Goal: Transaction & Acquisition: Purchase product/service

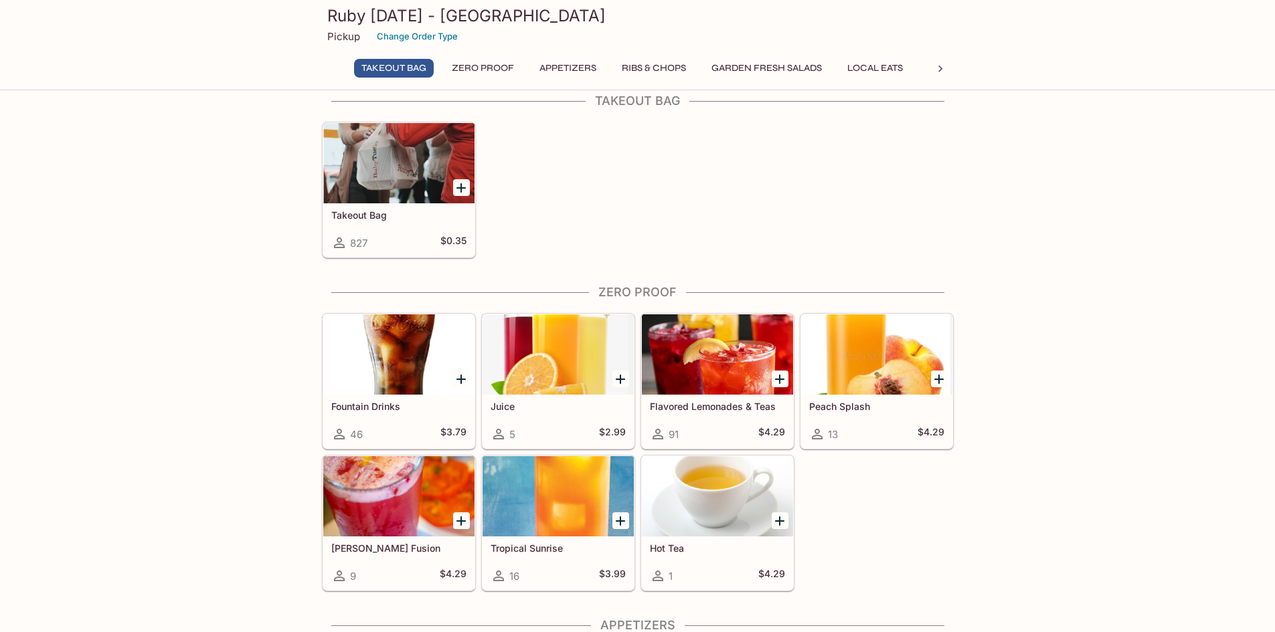
scroll to position [46, 0]
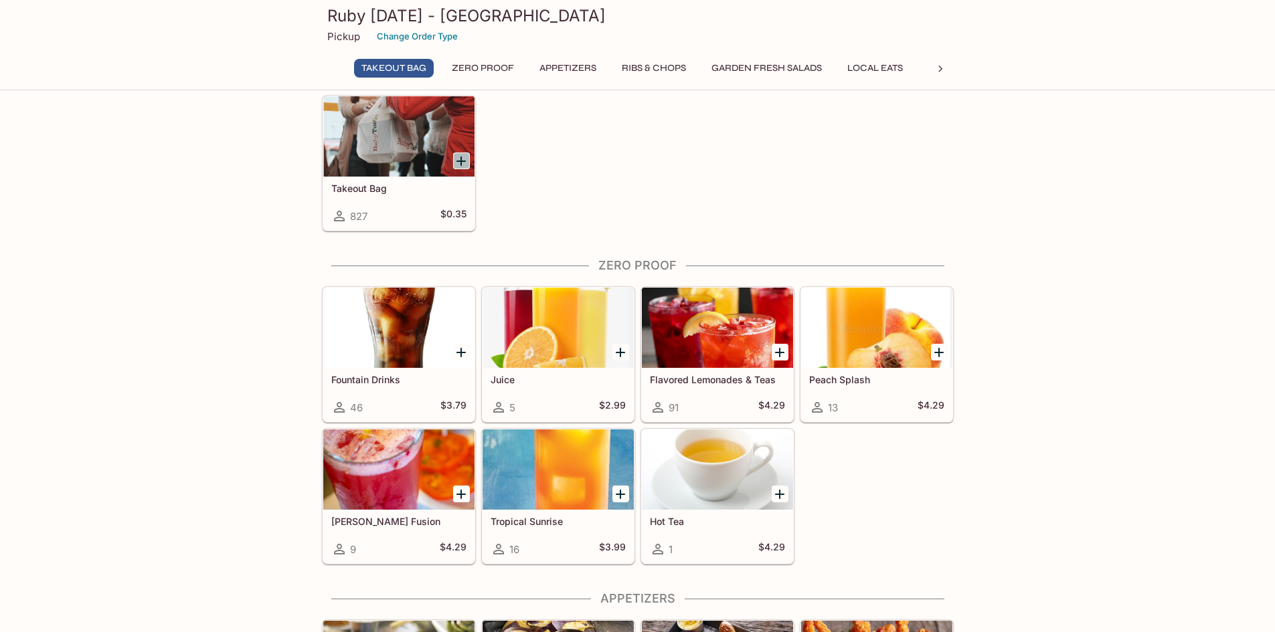
click at [468, 165] on icon "Add Takeout Bag" at bounding box center [461, 161] width 16 height 16
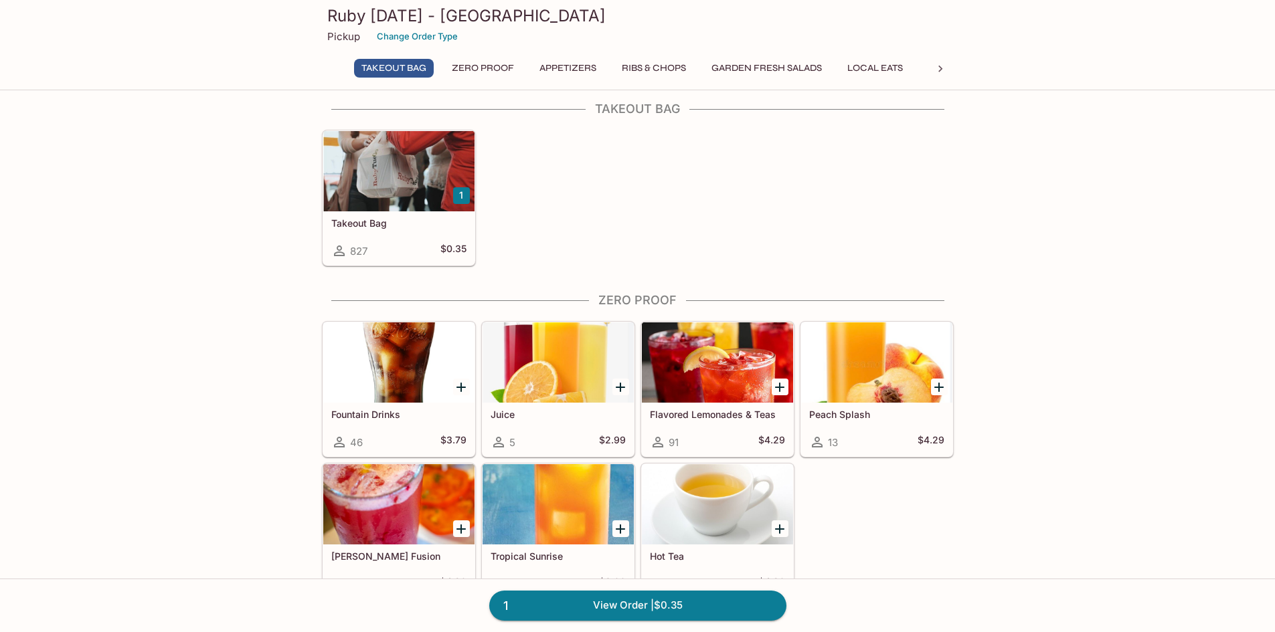
scroll to position [0, 0]
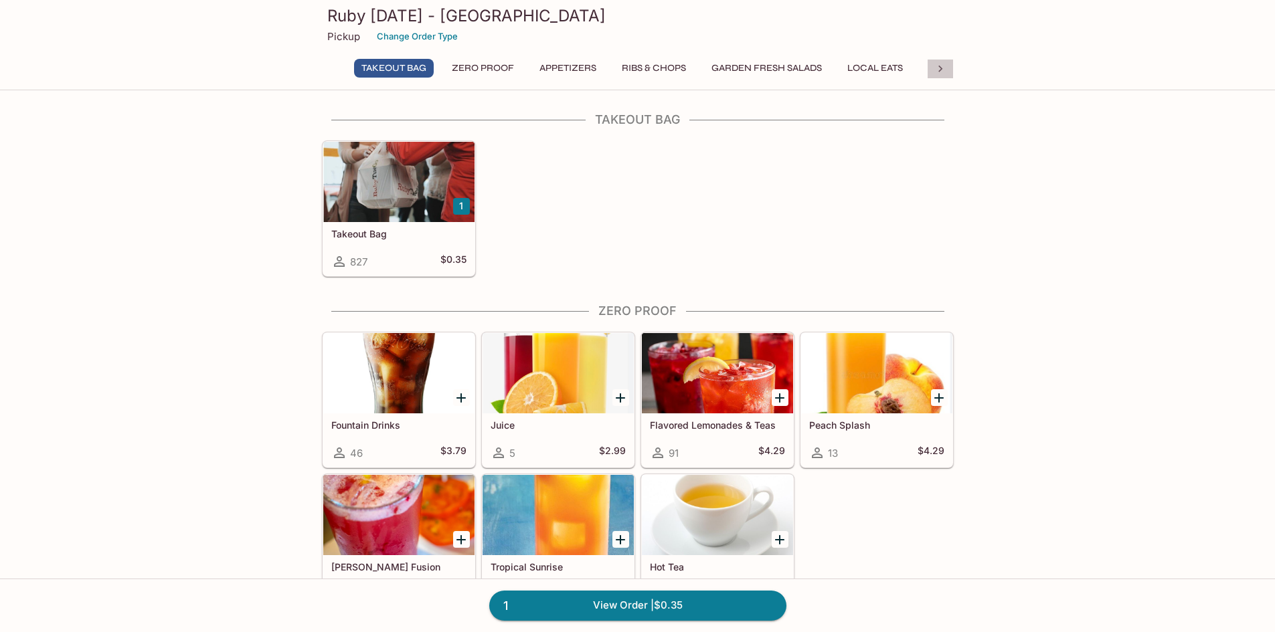
click at [927, 75] on div at bounding box center [940, 69] width 27 height 20
click at [589, 71] on button "Seafood" at bounding box center [604, 68] width 60 height 19
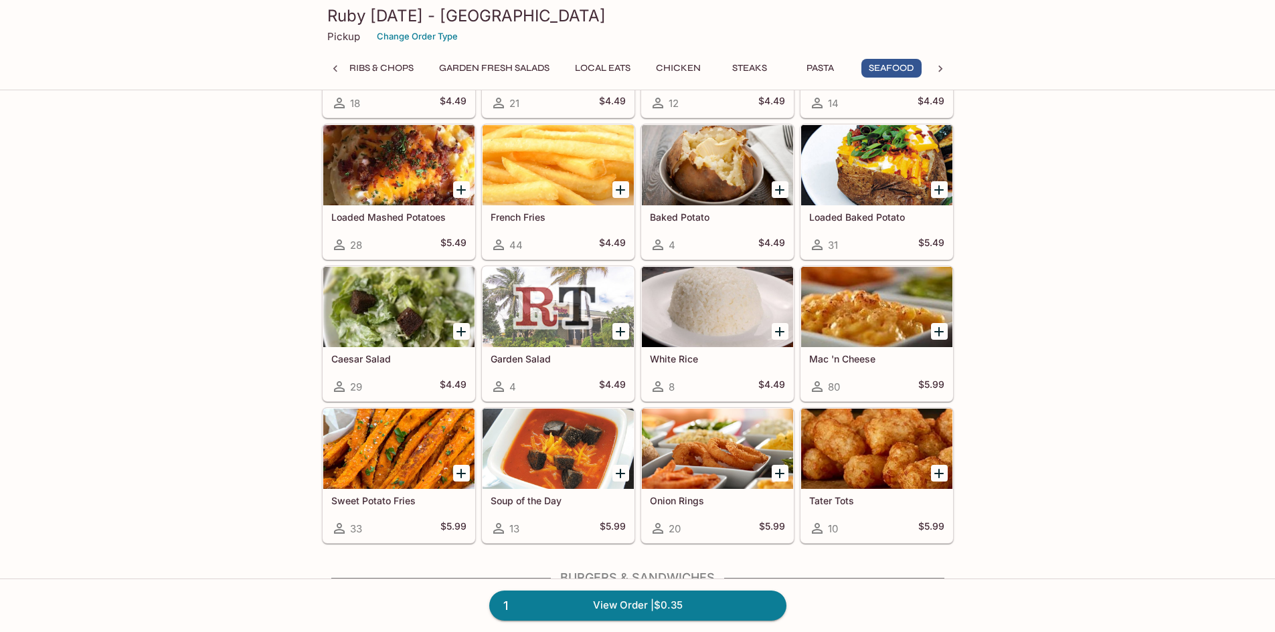
scroll to position [0, 0]
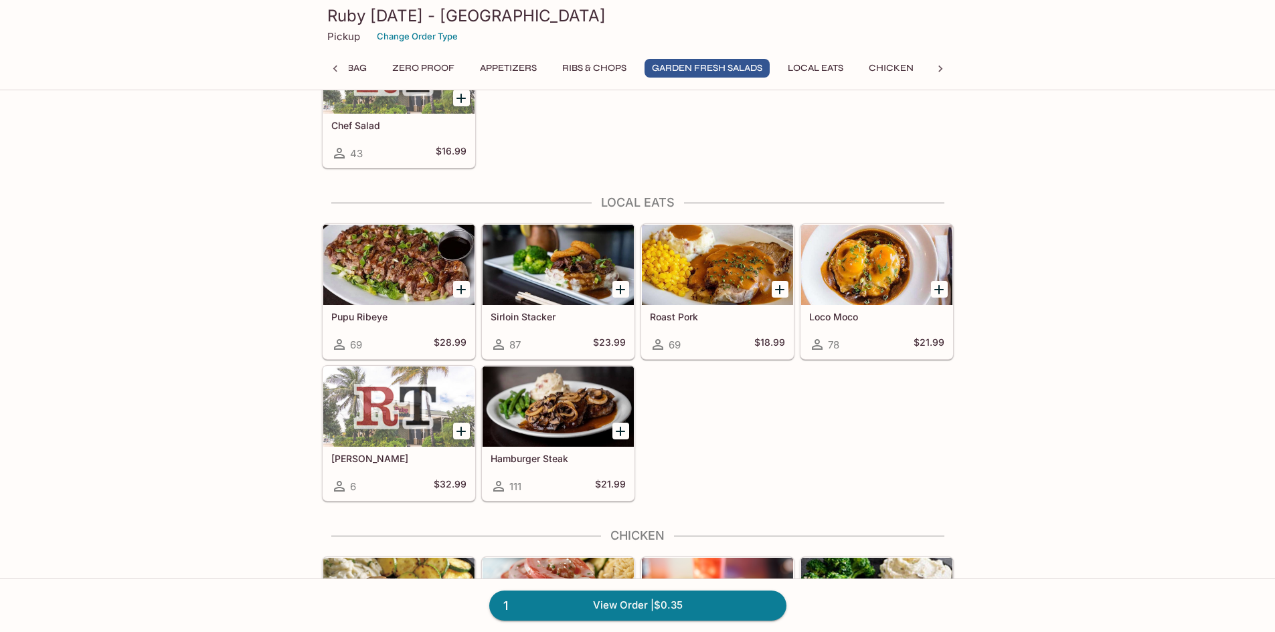
click at [776, 291] on icon "Add Roast Pork" at bounding box center [780, 290] width 16 height 16
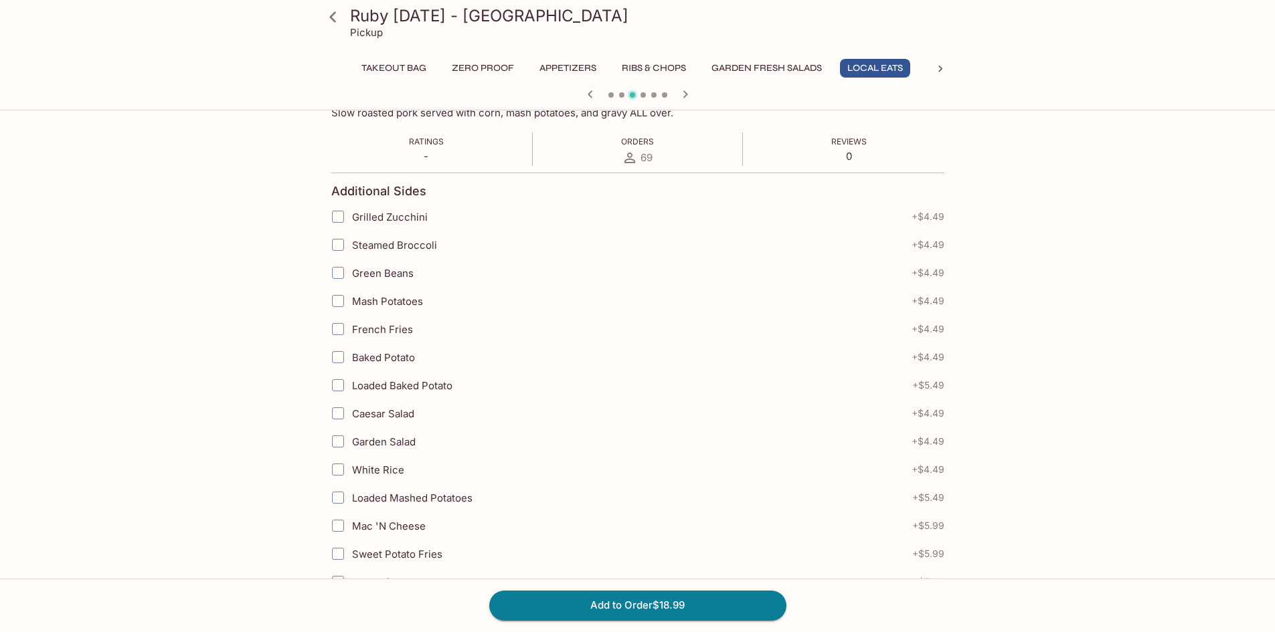
click at [428, 251] on span "Steamed Broccoli" at bounding box center [394, 245] width 85 height 13
click at [351, 251] on input "Steamed Broccoli" at bounding box center [338, 245] width 27 height 27
checkbox input "true"
click at [412, 301] on span "Mash Potatoes" at bounding box center [387, 301] width 71 height 13
click at [351, 301] on input "Mash Potatoes" at bounding box center [338, 301] width 27 height 27
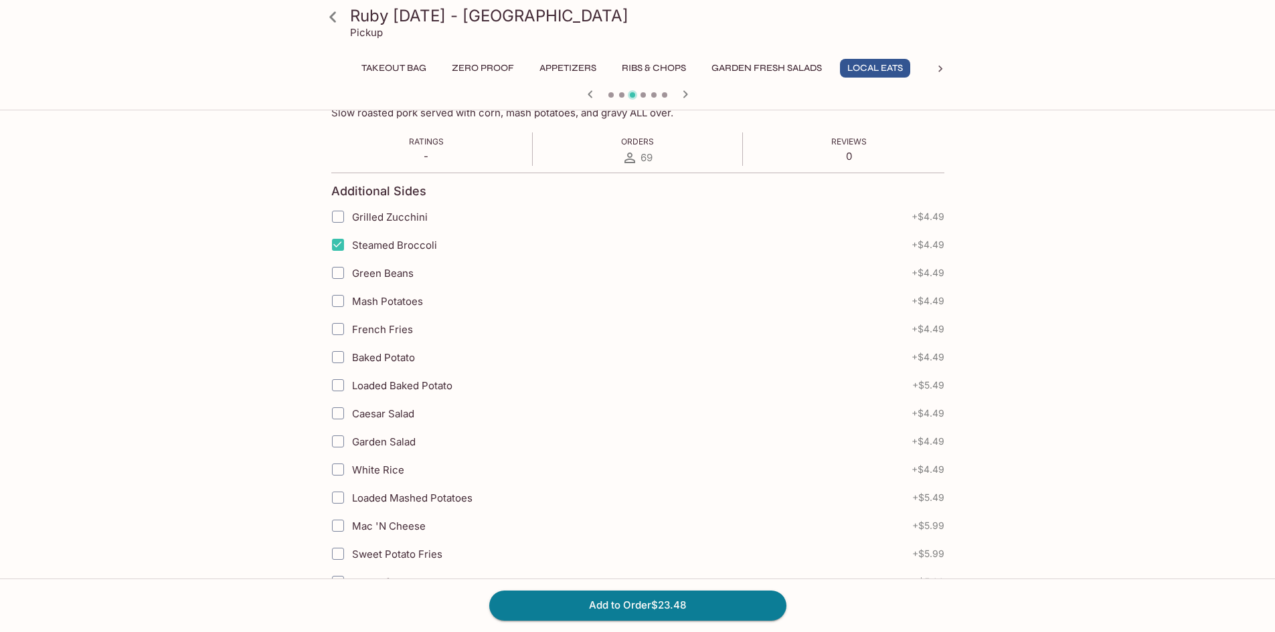
checkbox input "true"
click at [368, 243] on span "Steamed Broccoli" at bounding box center [394, 245] width 85 height 13
click at [351, 243] on input "Steamed Broccoli" at bounding box center [338, 245] width 27 height 27
checkbox input "false"
click at [378, 300] on span "Mash Potatoes" at bounding box center [387, 301] width 71 height 13
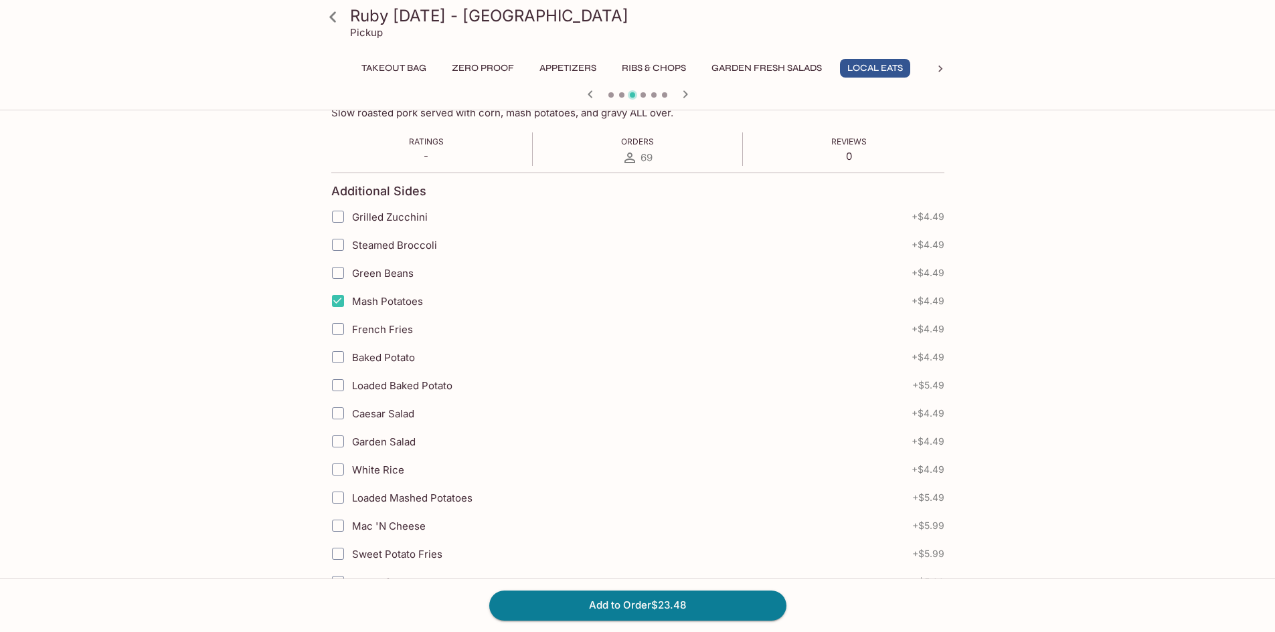
click at [351, 300] on input "Mash Potatoes" at bounding box center [338, 301] width 27 height 27
checkbox input "false"
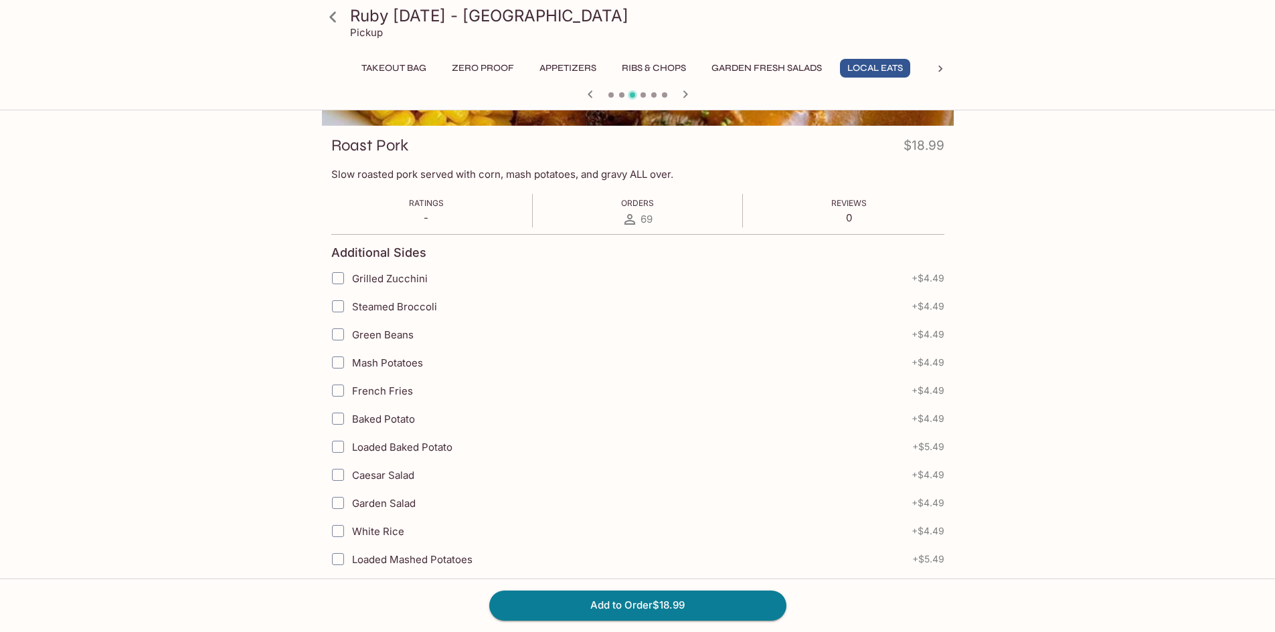
click at [378, 311] on span "Steamed Broccoli" at bounding box center [394, 306] width 85 height 13
click at [351, 311] on input "Steamed Broccoli" at bounding box center [338, 306] width 27 height 27
click at [406, 306] on span "Steamed Broccoli" at bounding box center [394, 306] width 85 height 13
click at [351, 306] on input "Steamed Broccoli" at bounding box center [338, 306] width 27 height 27
checkbox input "false"
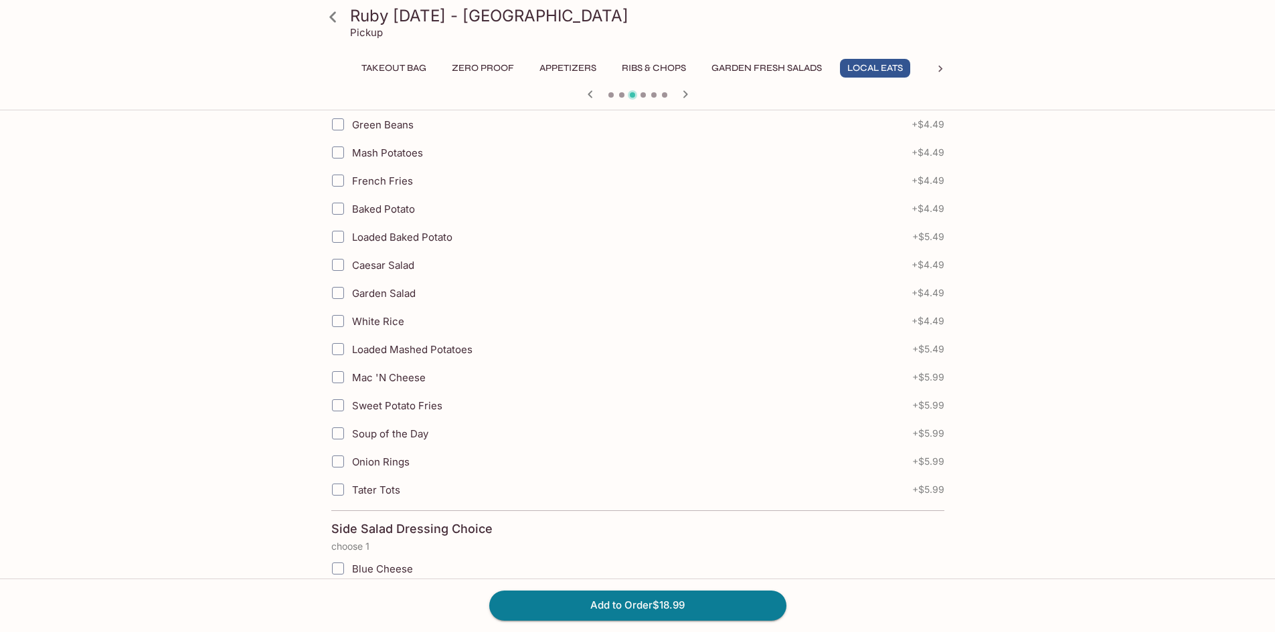
click at [417, 432] on span "Soup of the Day" at bounding box center [390, 434] width 76 height 13
click at [351, 432] on input "Soup of the Day" at bounding box center [338, 433] width 27 height 27
click at [417, 432] on span "Soup of the Day" at bounding box center [390, 434] width 76 height 13
click at [351, 432] on input "Soup of the Day" at bounding box center [338, 433] width 27 height 27
checkbox input "false"
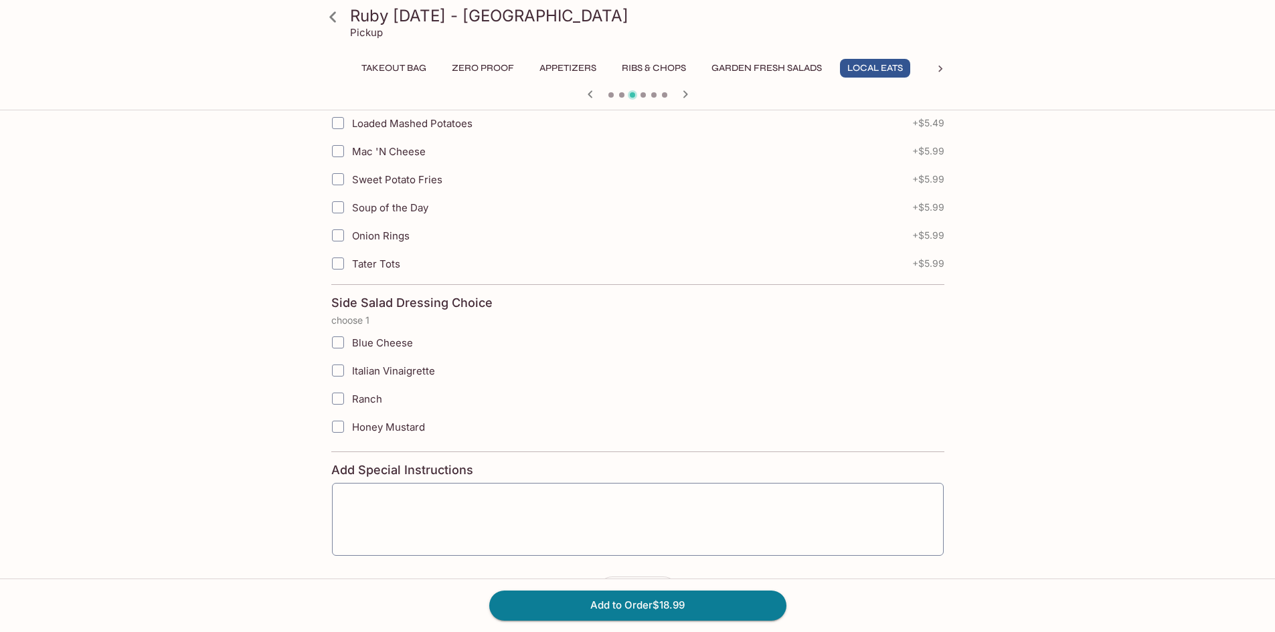
click at [369, 403] on span "Ranch" at bounding box center [367, 399] width 30 height 13
click at [351, 403] on input "Ranch" at bounding box center [338, 398] width 27 height 27
checkbox input "true"
click at [635, 606] on button "Add to Order $18.99" at bounding box center [637, 605] width 297 height 29
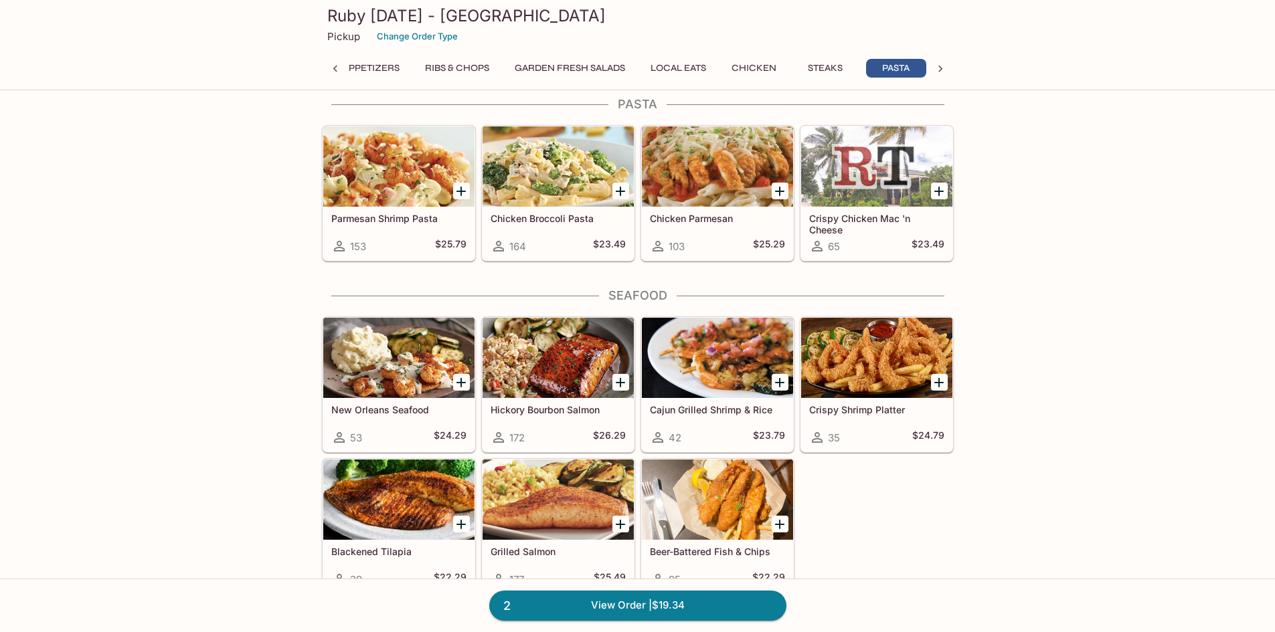
scroll to position [0, 201]
click at [772, 376] on button "Add Cajun Grilled Shrimp & Rice" at bounding box center [780, 382] width 17 height 17
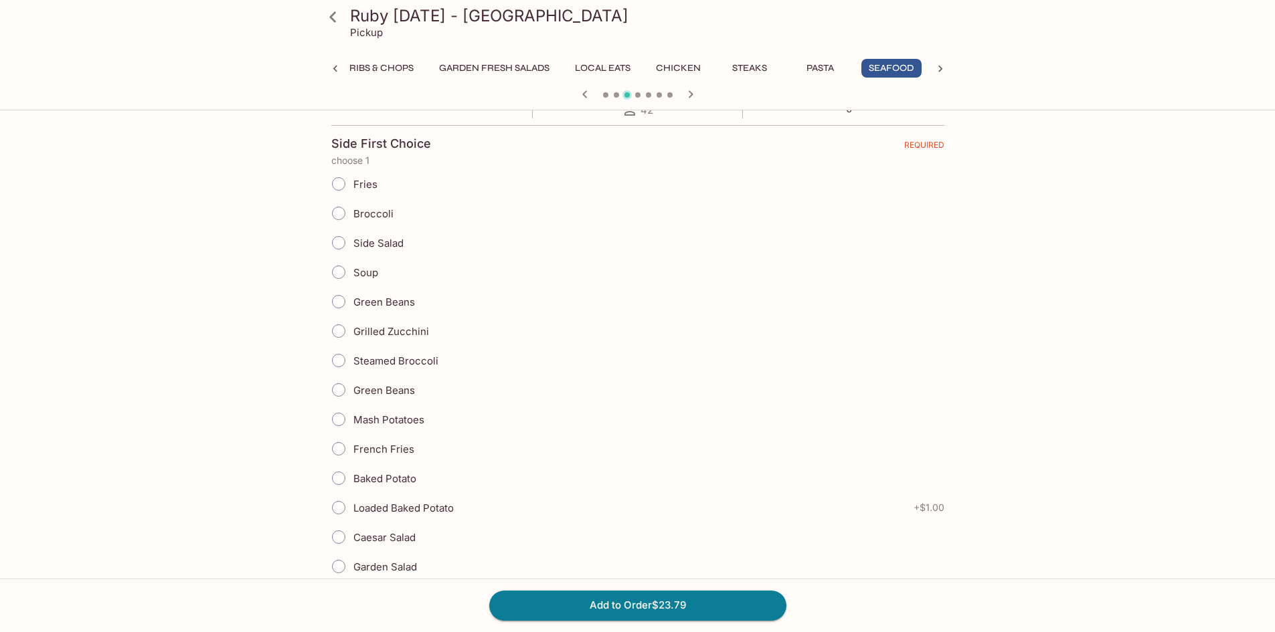
scroll to position [290, 0]
click at [383, 365] on span "Steamed Broccoli" at bounding box center [395, 360] width 85 height 13
click at [353, 365] on input "Steamed Broccoli" at bounding box center [339, 360] width 28 height 28
radio input "true"
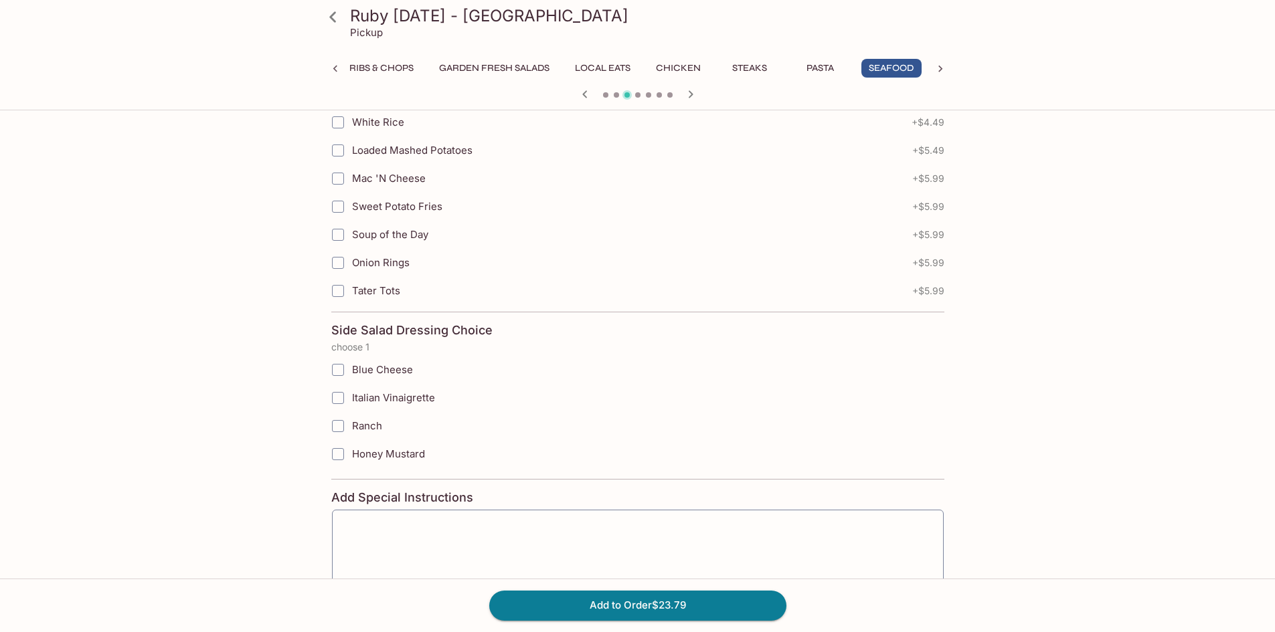
scroll to position [1412, 0]
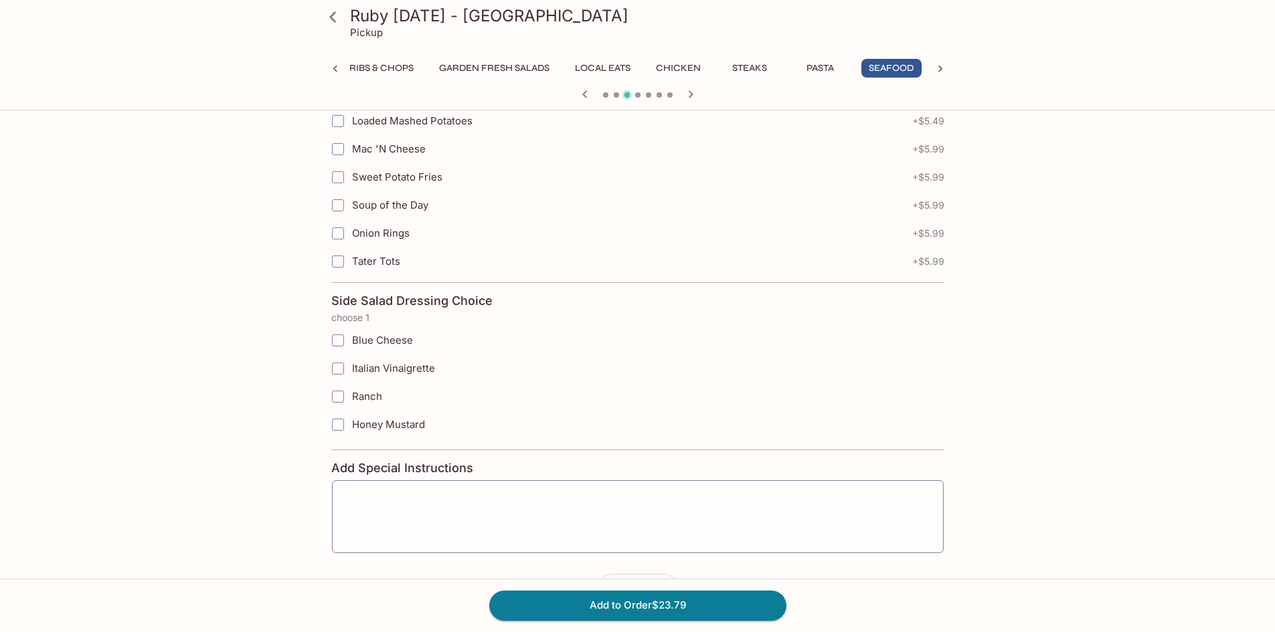
click at [379, 425] on span "Honey Mustard" at bounding box center [388, 424] width 73 height 13
click at [351, 425] on input "Honey Mustard" at bounding box center [338, 425] width 27 height 27
checkbox input "true"
click at [739, 604] on button "Add to Order $23.79" at bounding box center [637, 605] width 297 height 29
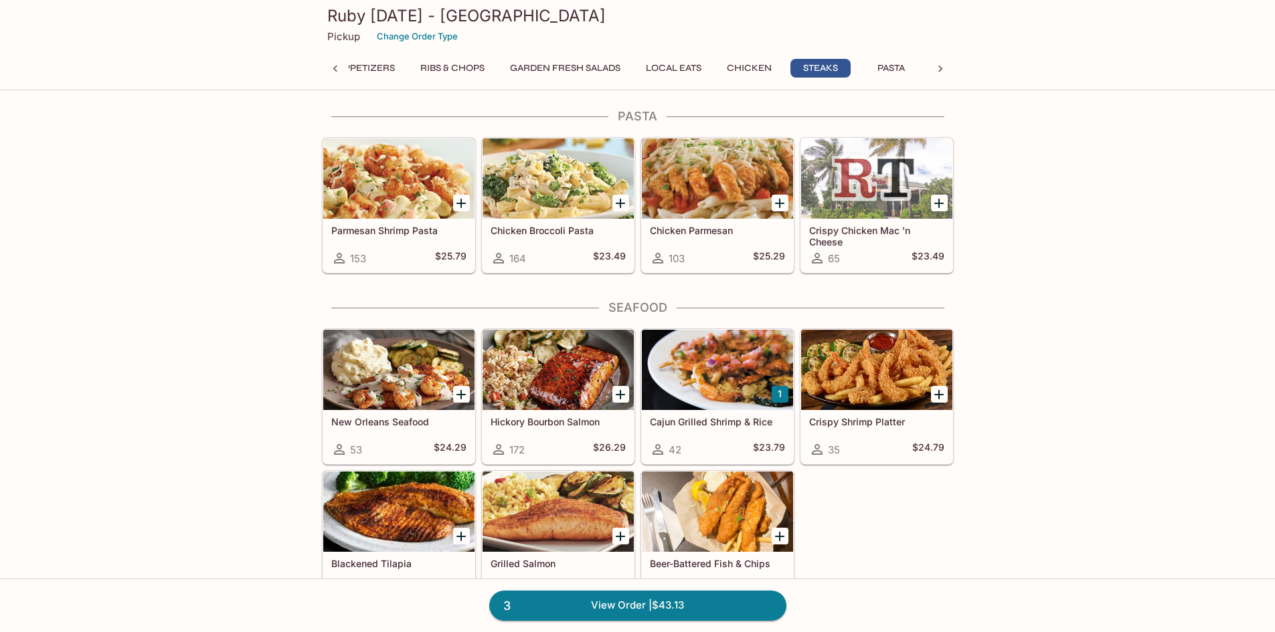
scroll to position [2651, 0]
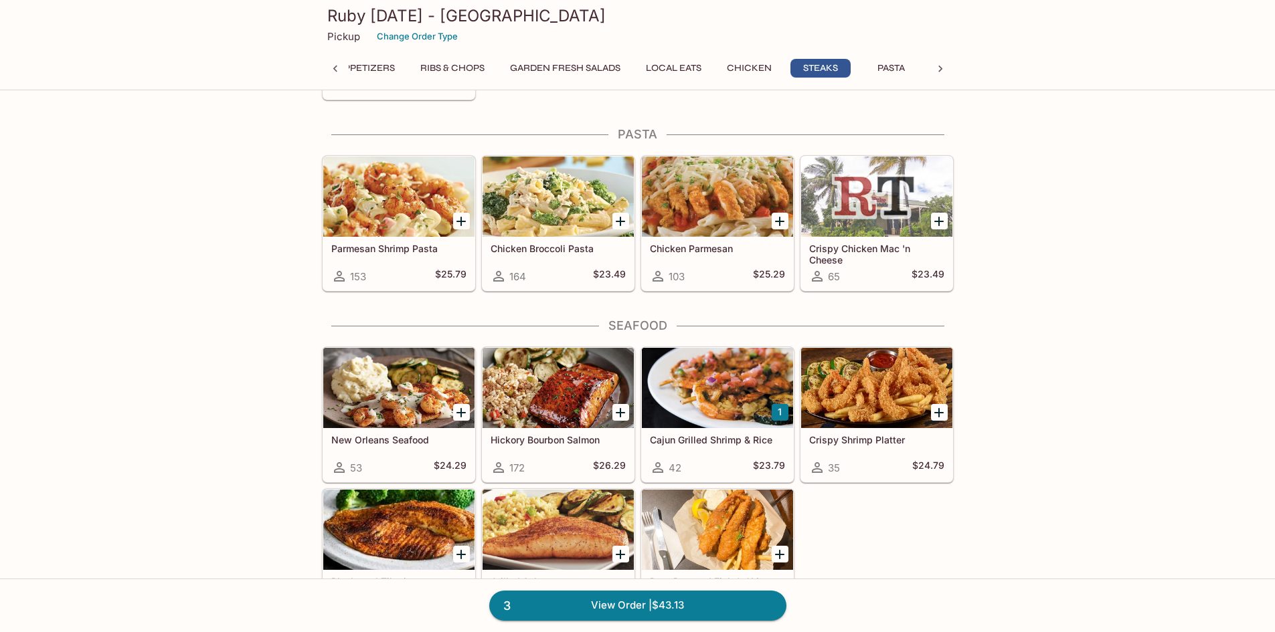
click at [416, 193] on div at bounding box center [398, 197] width 151 height 80
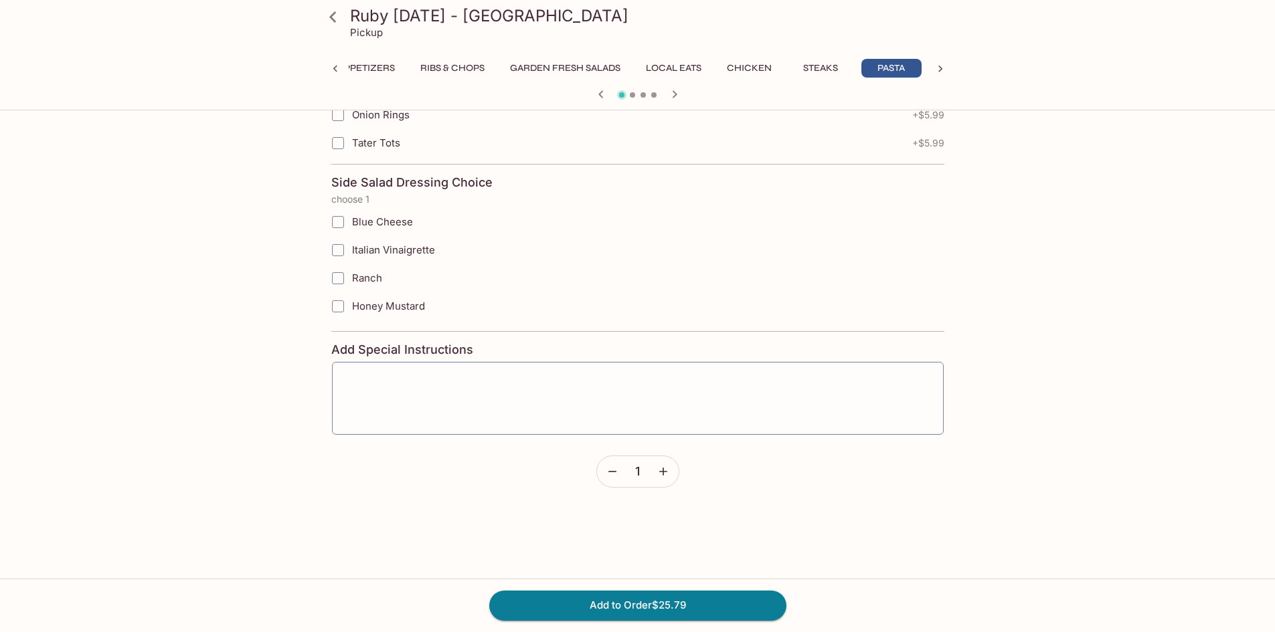
scroll to position [792, 0]
click at [674, 599] on button "Add to Order $25.79" at bounding box center [637, 605] width 297 height 29
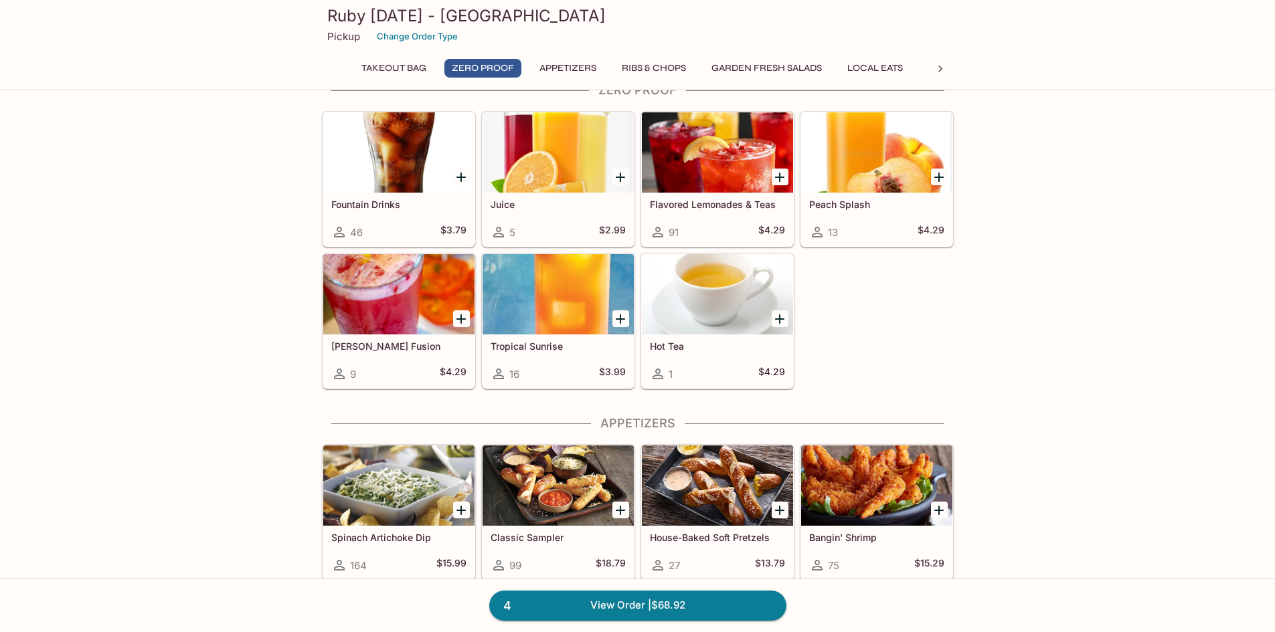
scroll to position [222, 0]
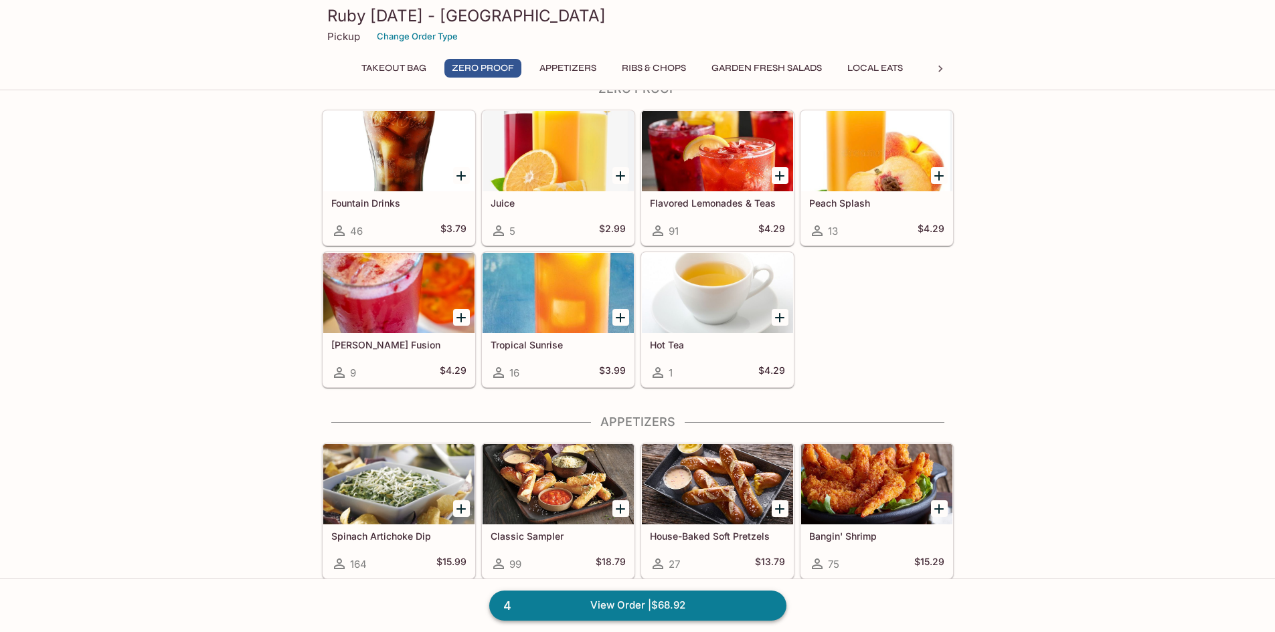
click at [693, 602] on link "4 View Order | $68.92" at bounding box center [637, 605] width 297 height 29
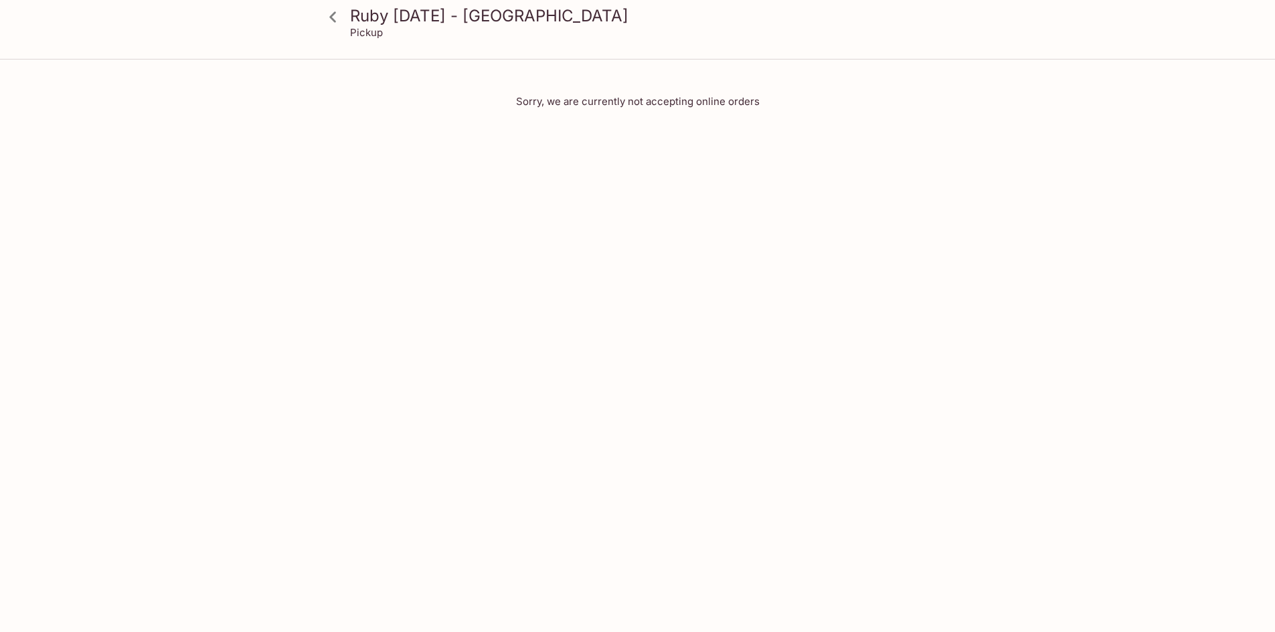
click at [352, 13] on h3 "Ruby [DATE] - [GEOGRAPHIC_DATA]" at bounding box center [649, 15] width 598 height 21
click at [347, 13] on link at bounding box center [333, 16] width 33 height 33
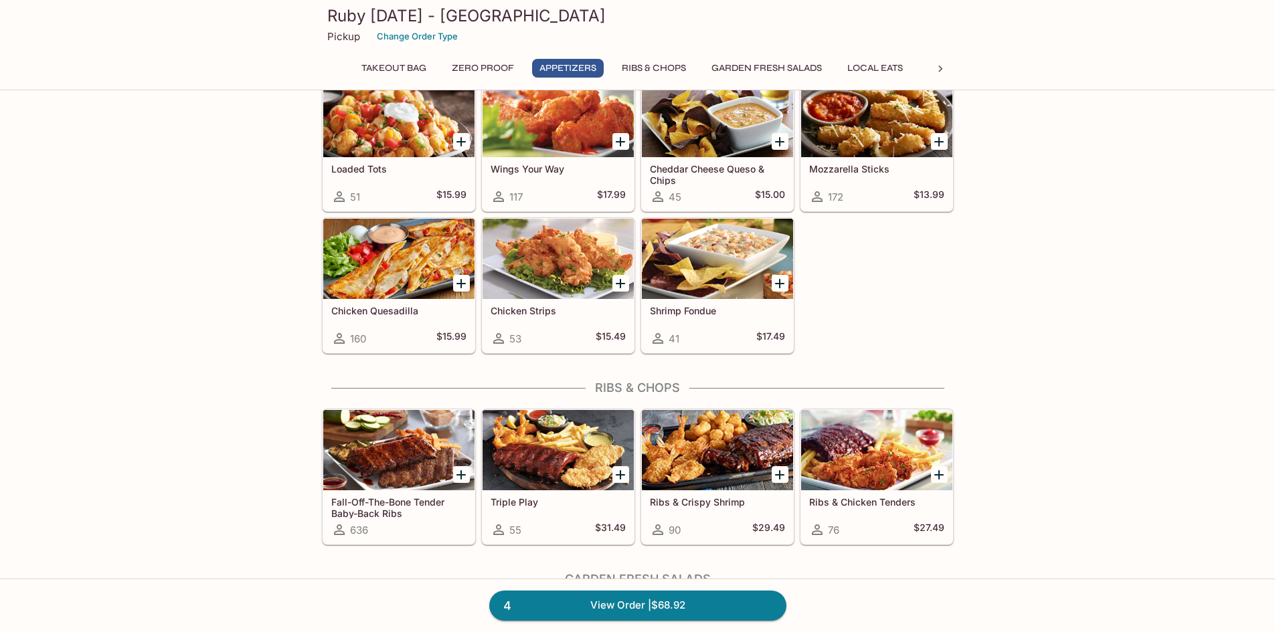
scroll to position [774, 0]
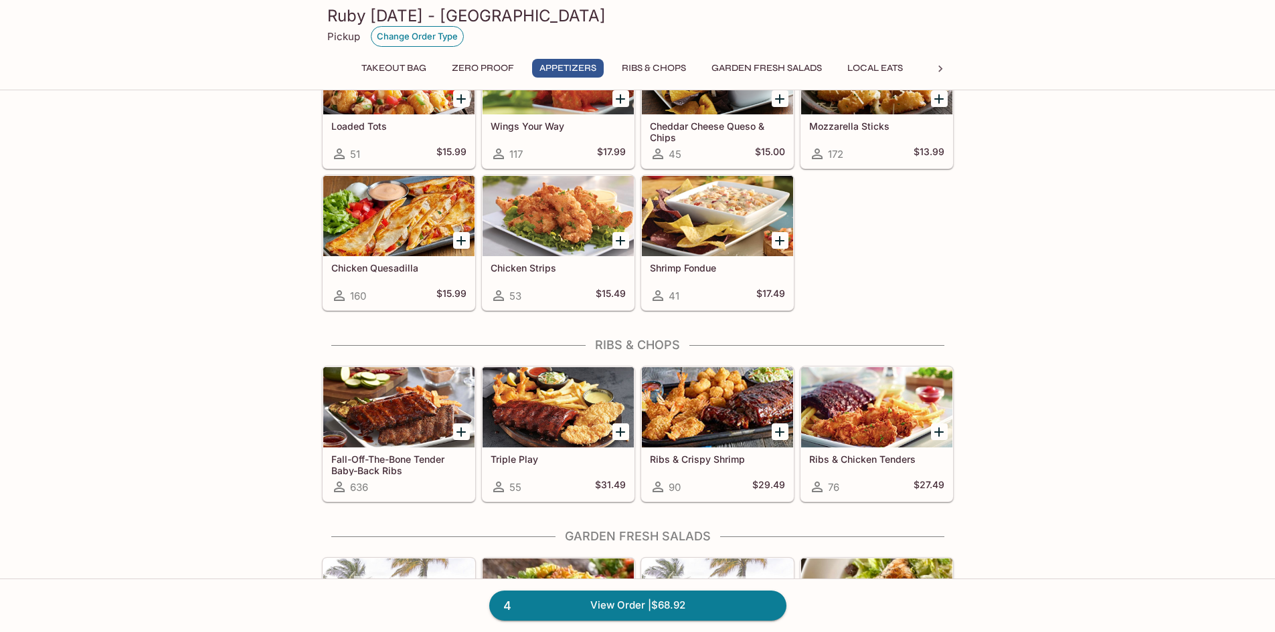
click at [392, 46] on button "Change Order Type" at bounding box center [417, 36] width 93 height 21
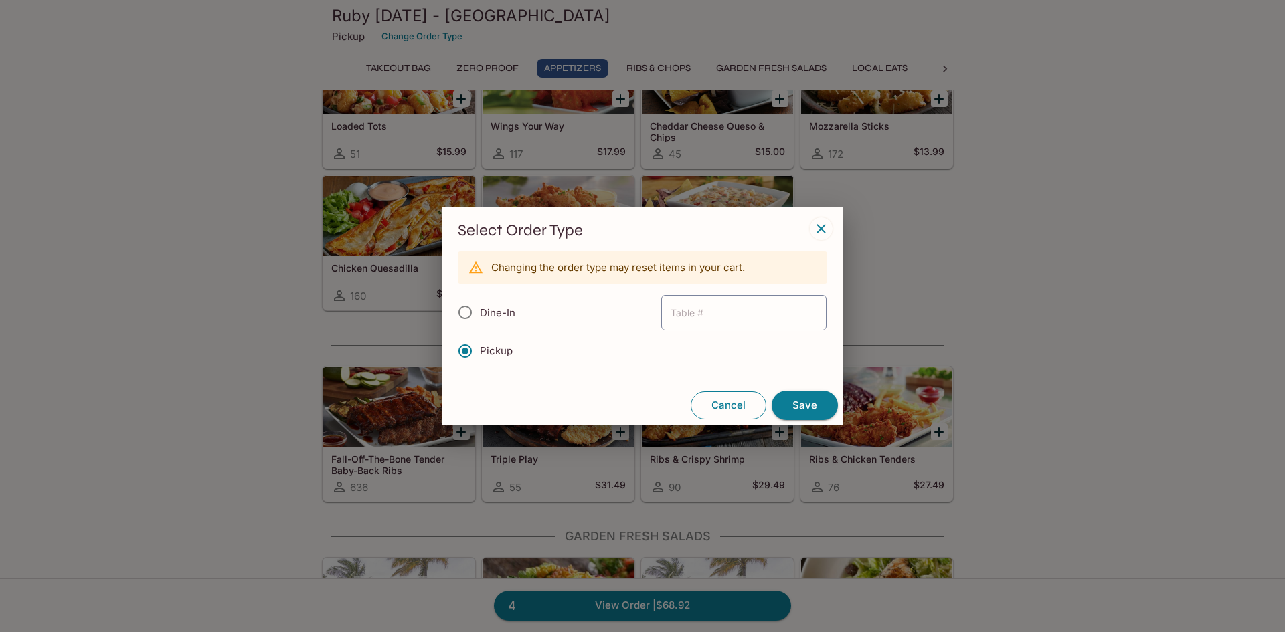
click at [721, 399] on button "Cancel" at bounding box center [729, 405] width 76 height 28
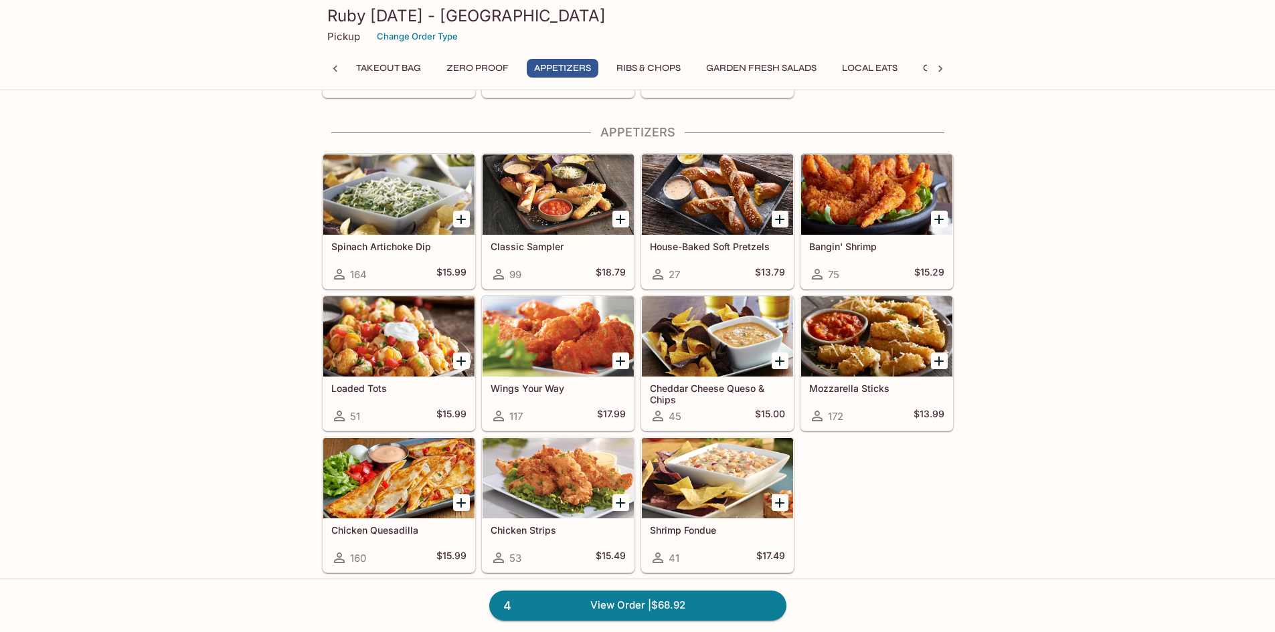
scroll to position [531, 0]
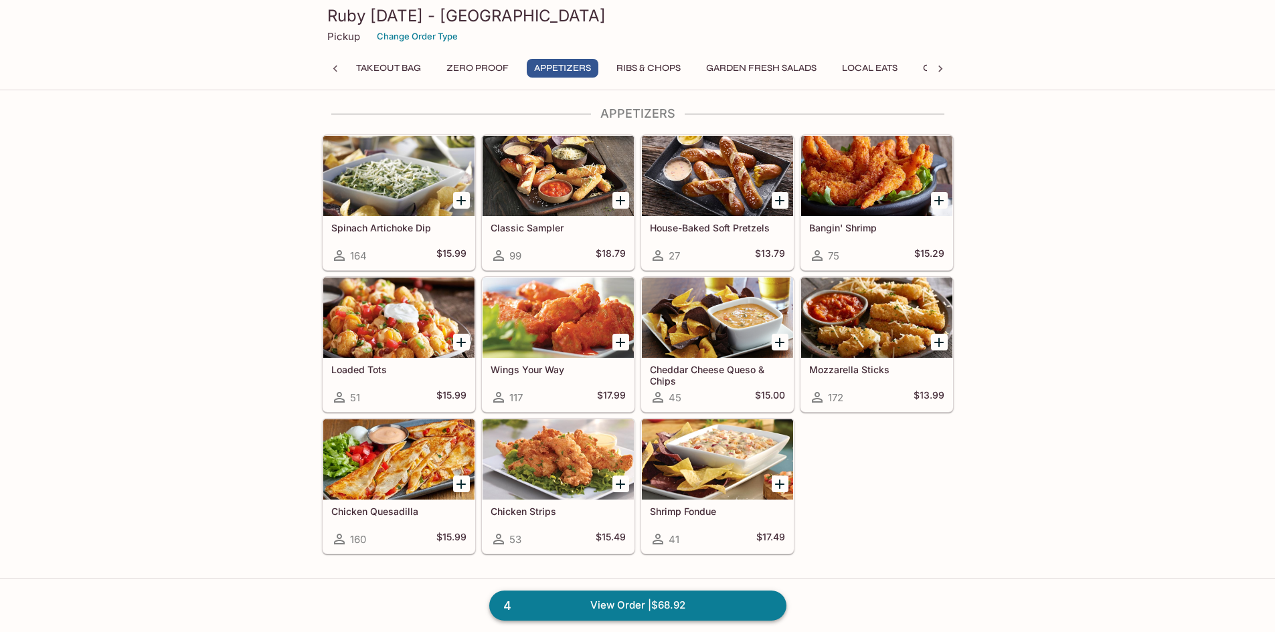
click at [725, 606] on link "4 View Order | $68.92" at bounding box center [637, 605] width 297 height 29
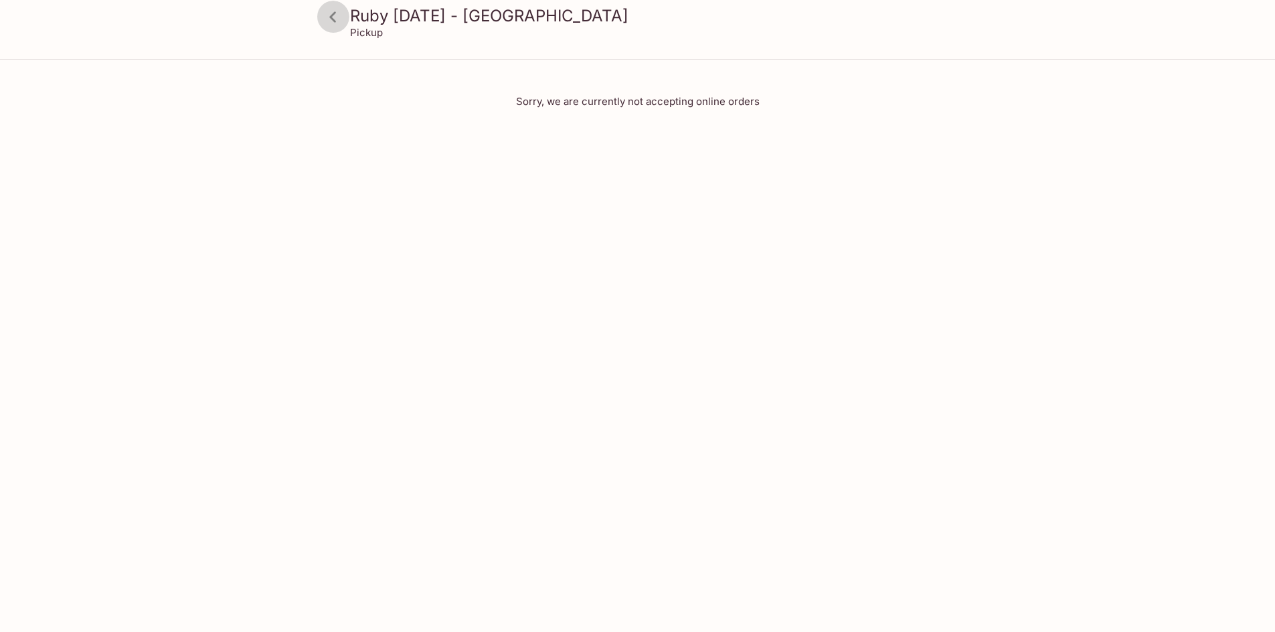
click at [343, 20] on icon at bounding box center [332, 16] width 23 height 23
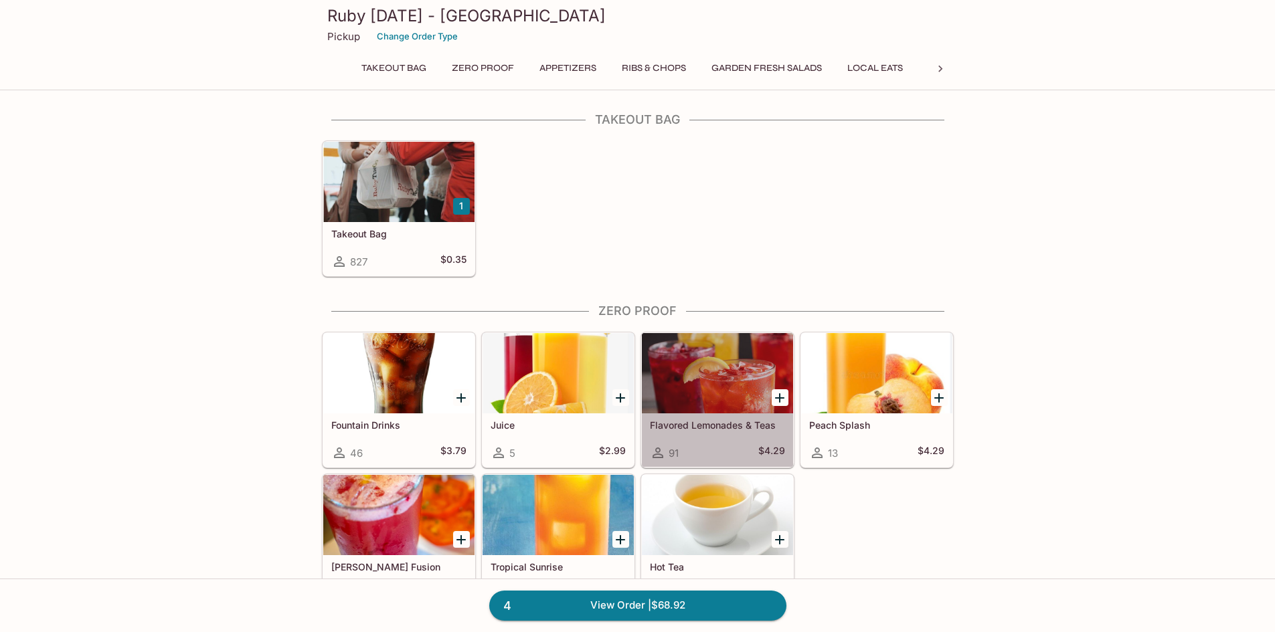
click at [750, 378] on div at bounding box center [717, 373] width 151 height 80
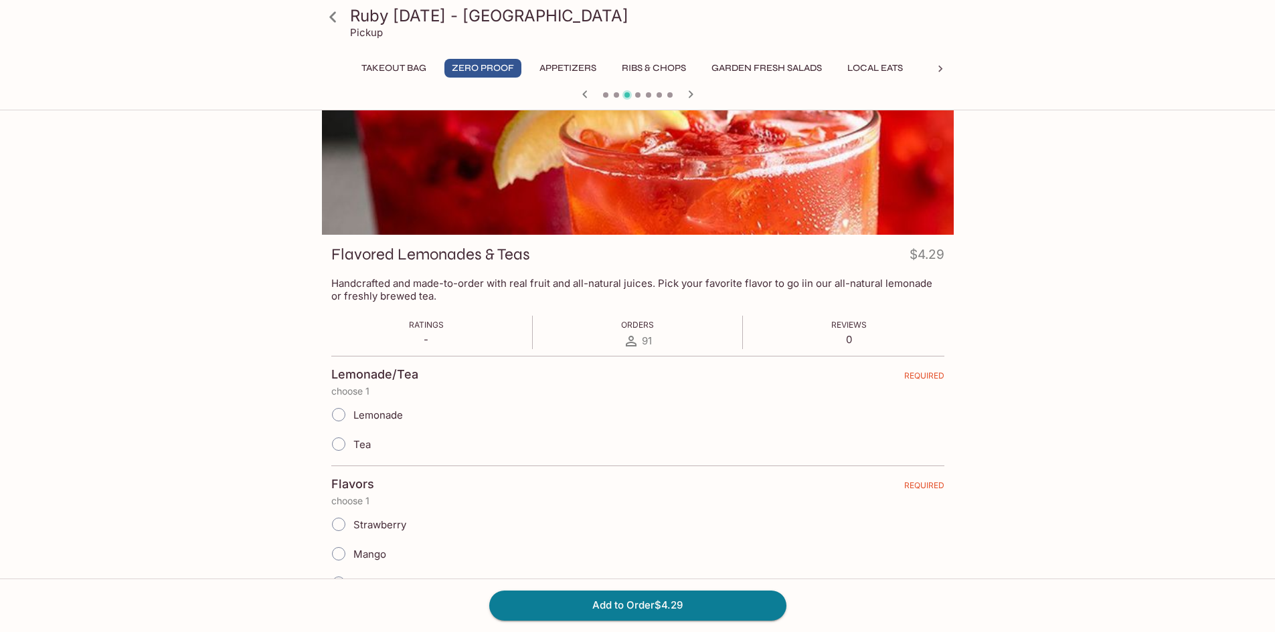
scroll to position [33, 0]
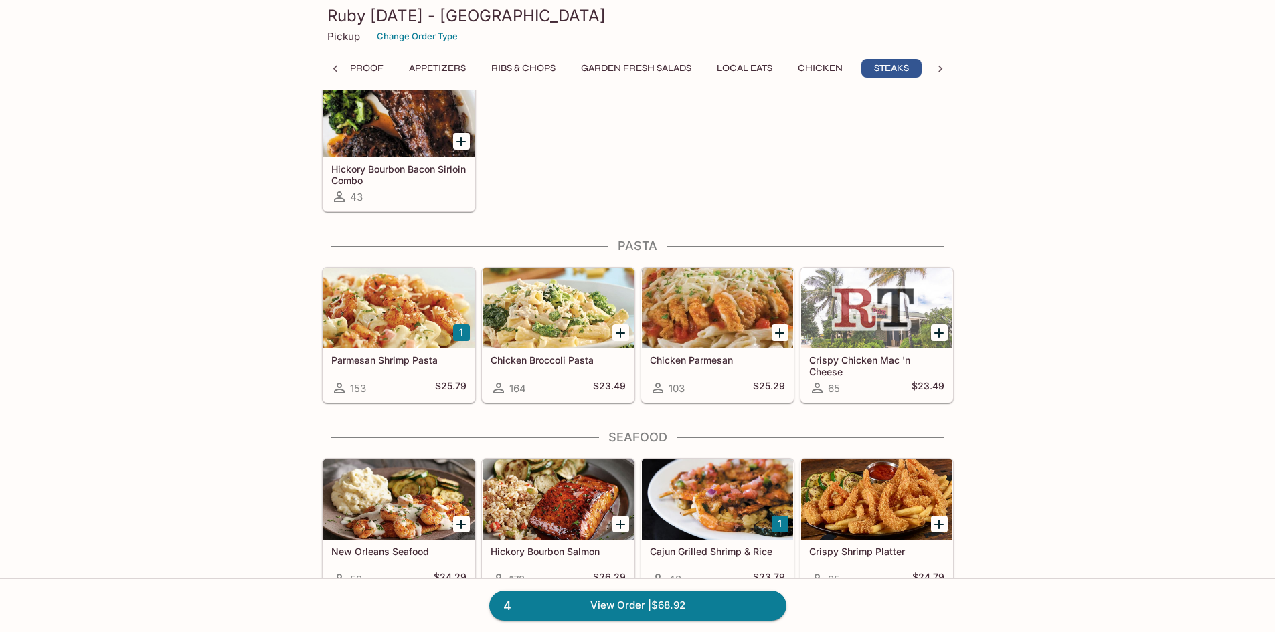
scroll to position [2540, 0]
click at [391, 311] on div at bounding box center [398, 308] width 151 height 80
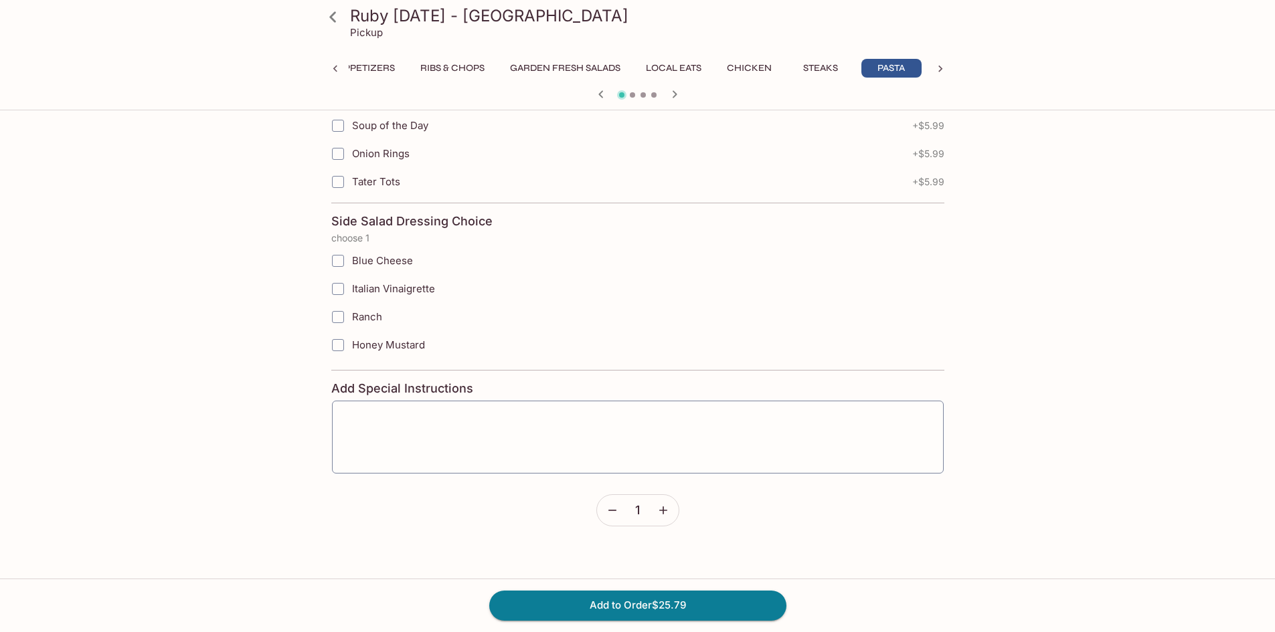
scroll to position [753, 0]
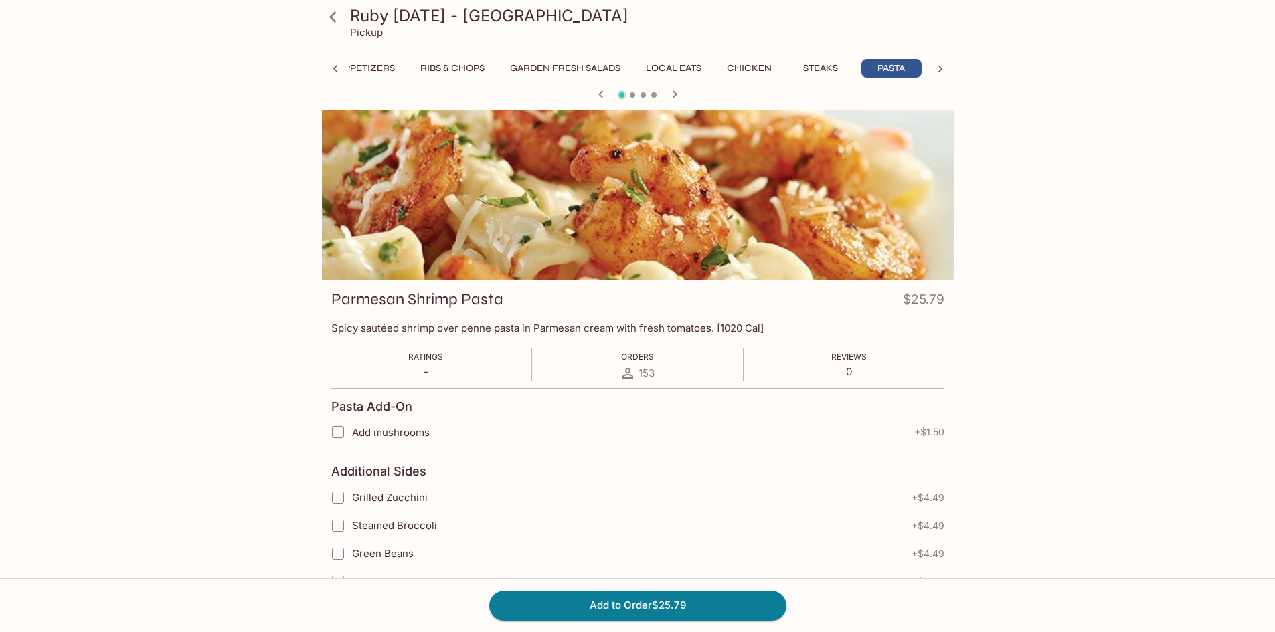
scroll to position [0, 0]
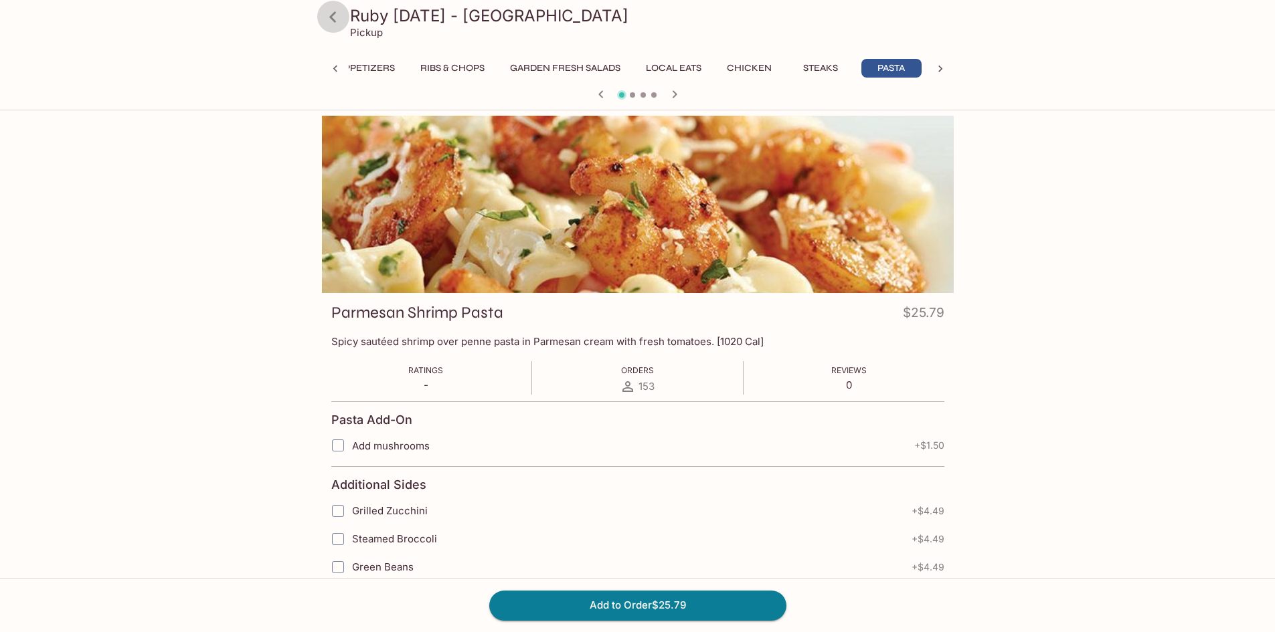
click at [341, 19] on icon at bounding box center [332, 16] width 23 height 23
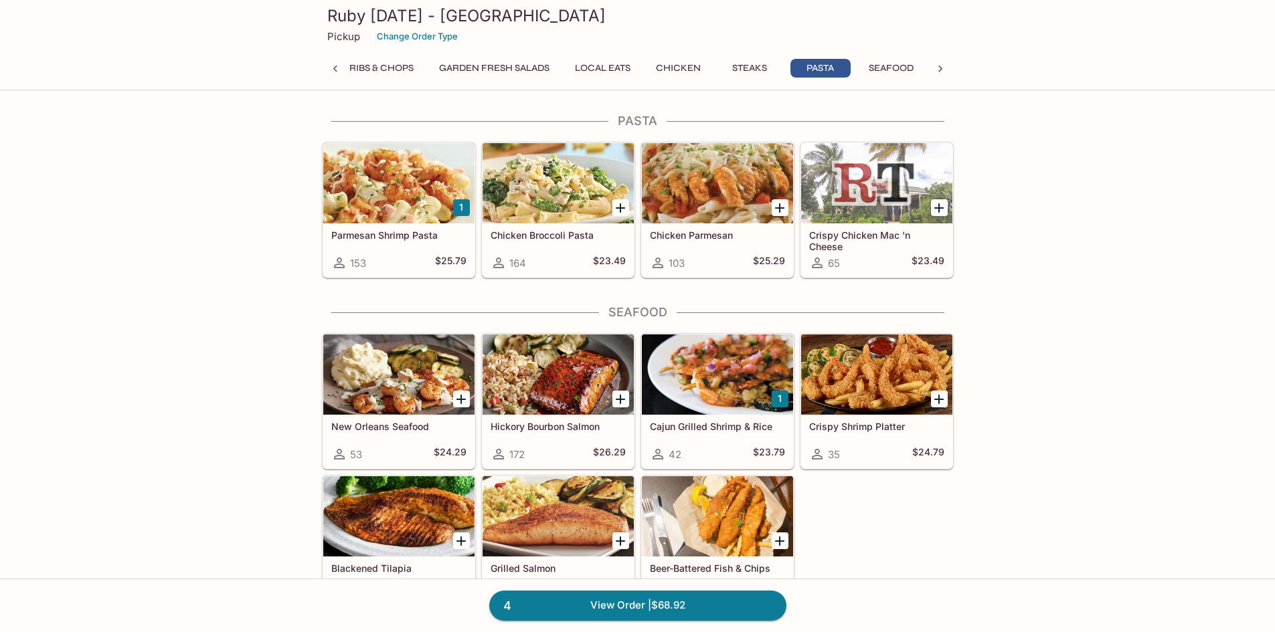
scroll to position [2651, 0]
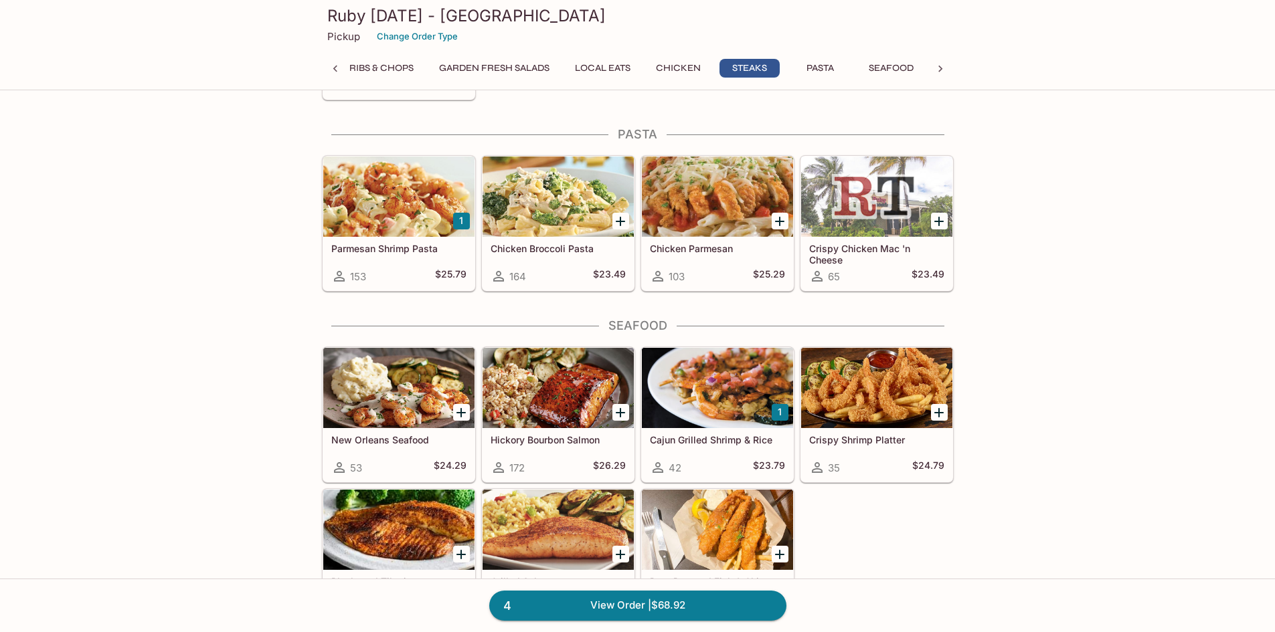
click at [1025, 275] on div "Takeout Bag 1 Takeout Bag 827 $0.35 Zero Proof Fountain Drinks 46 $3.79 Juice 5…" at bounding box center [637, 122] width 1275 height 5323
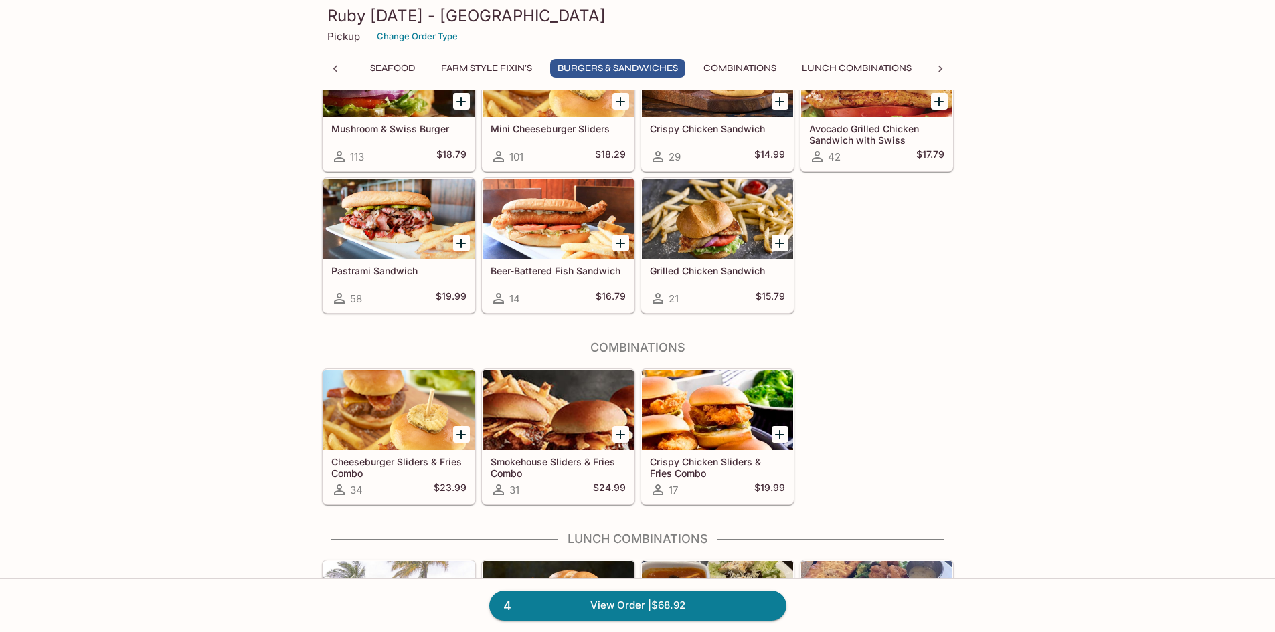
scroll to position [4459, 0]
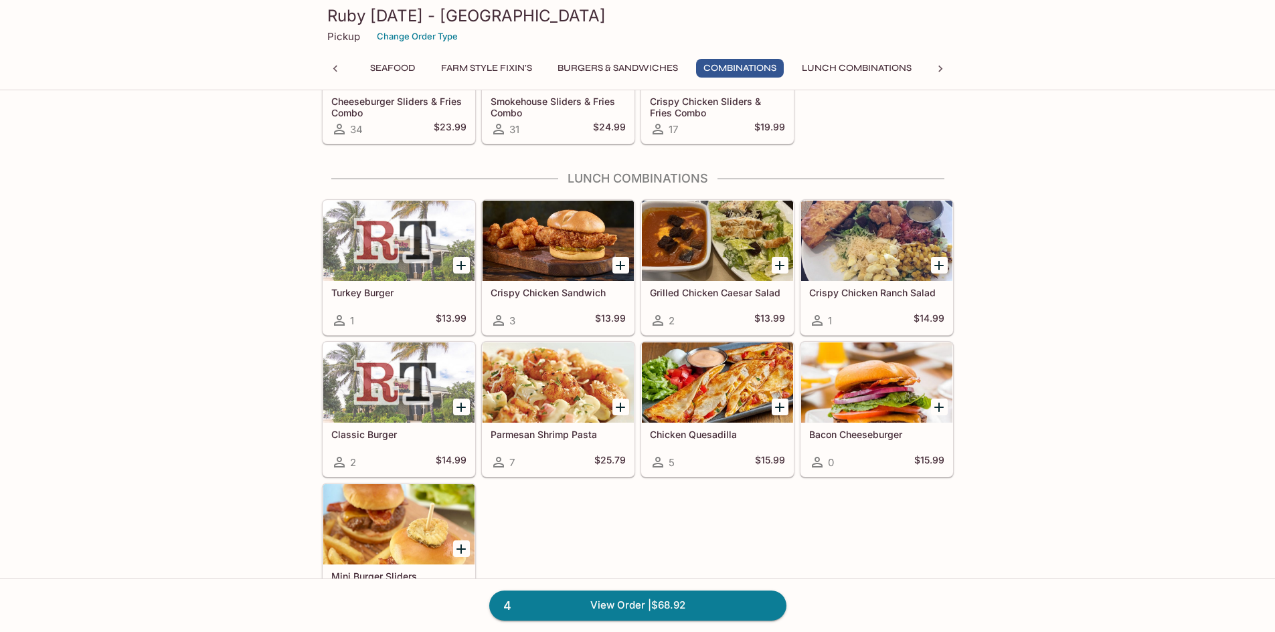
scroll to position [4553, 0]
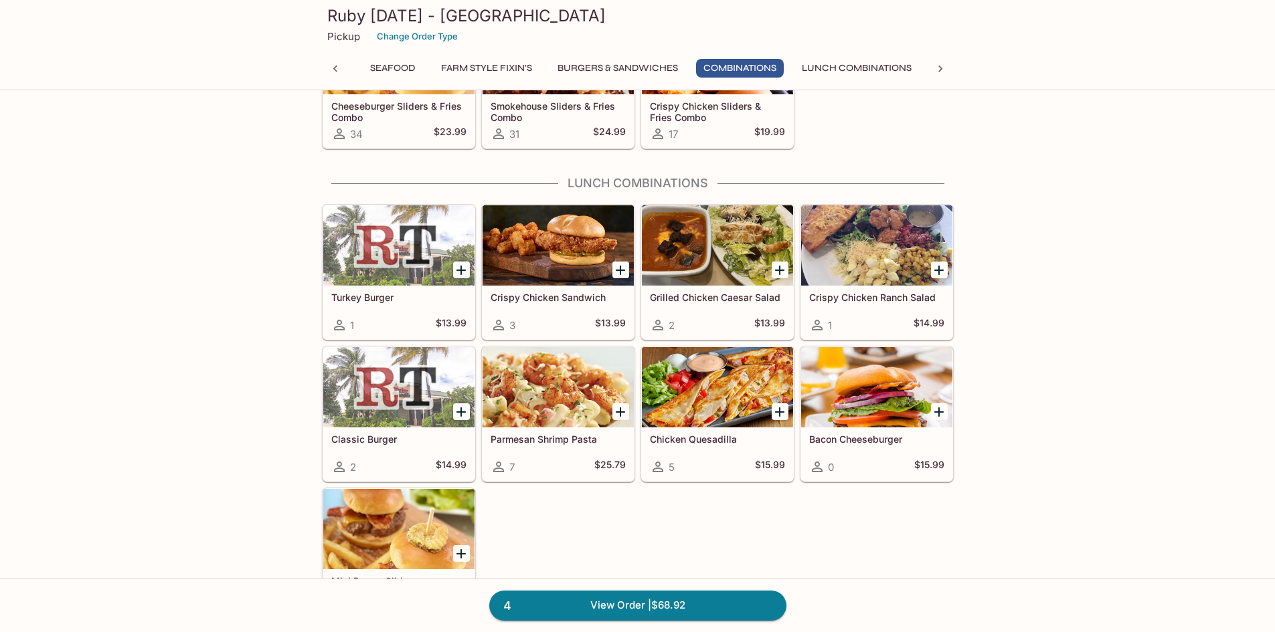
click at [598, 406] on div at bounding box center [557, 387] width 151 height 80
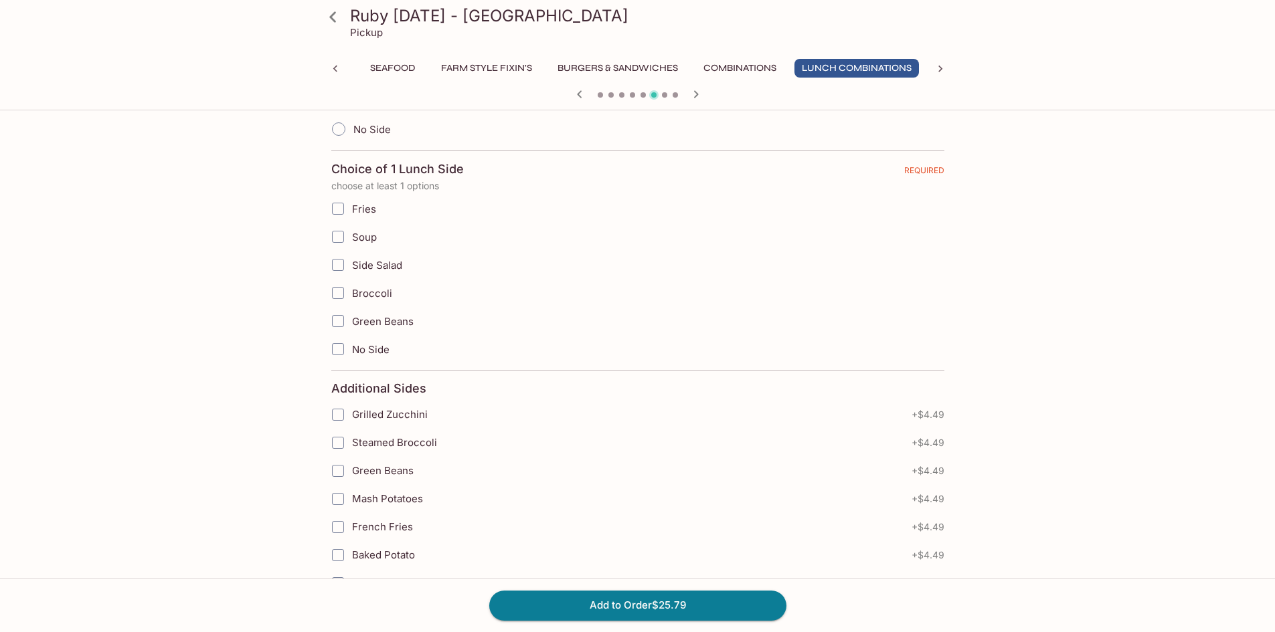
scroll to position [978, 0]
